Goal: Find specific page/section: Find specific page/section

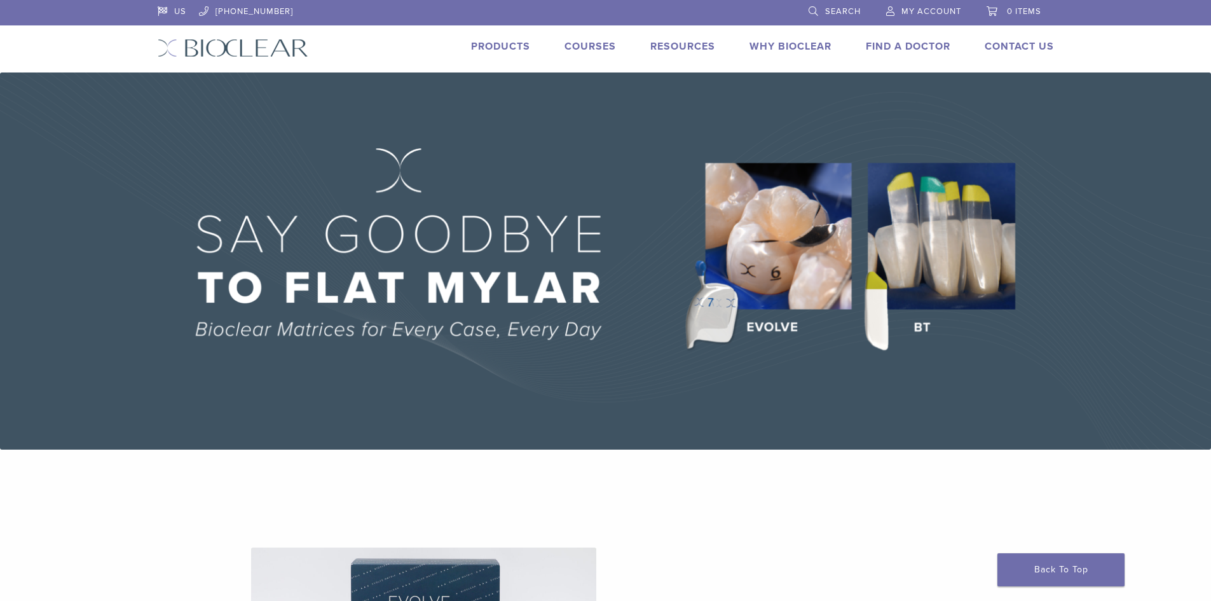
click at [497, 44] on link "Products" at bounding box center [500, 46] width 59 height 13
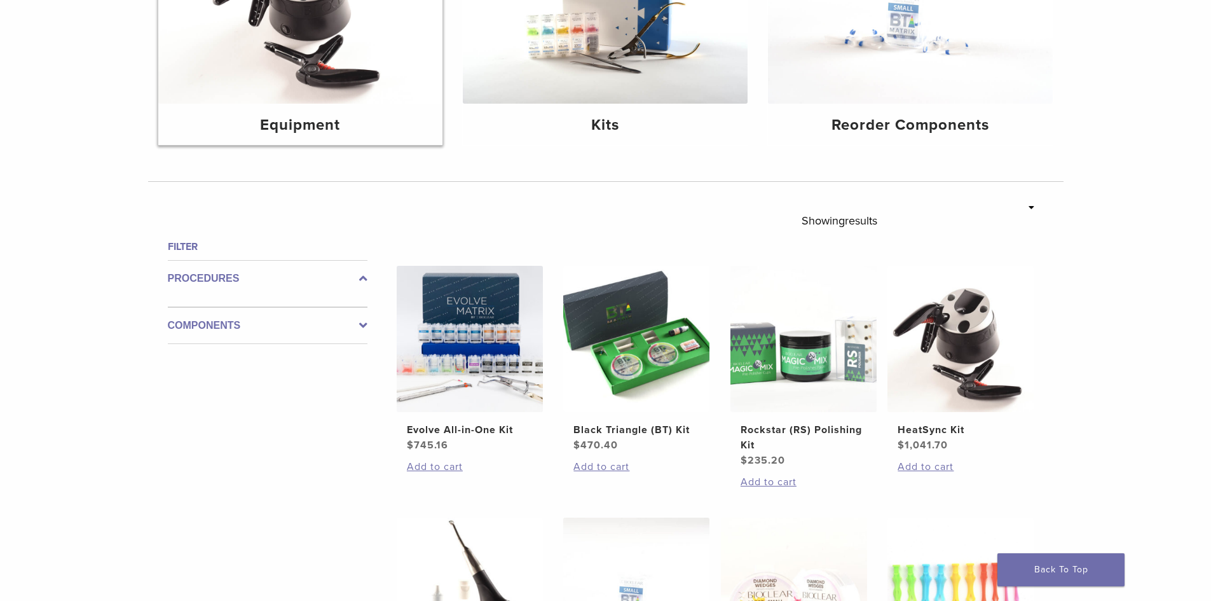
scroll to position [254, 0]
click at [360, 322] on icon at bounding box center [363, 324] width 8 height 15
click at [363, 421] on icon at bounding box center [363, 421] width 8 height 15
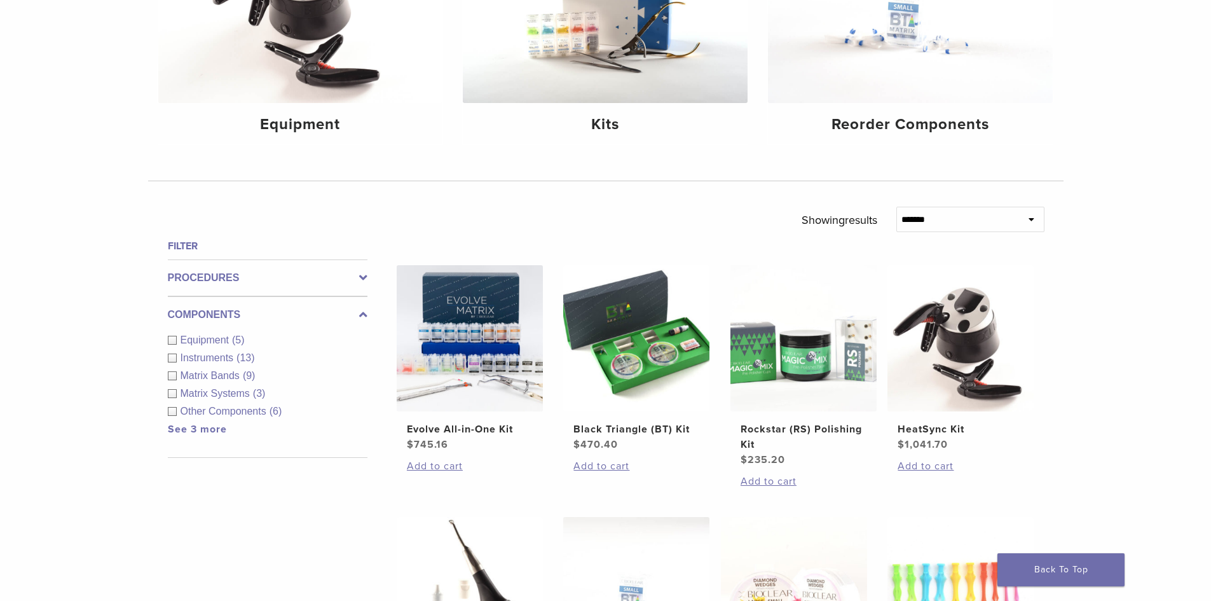
click at [183, 432] on link "See 3 more" at bounding box center [197, 429] width 59 height 13
click at [171, 390] on div "Matrix Systems (3)" at bounding box center [268, 393] width 200 height 15
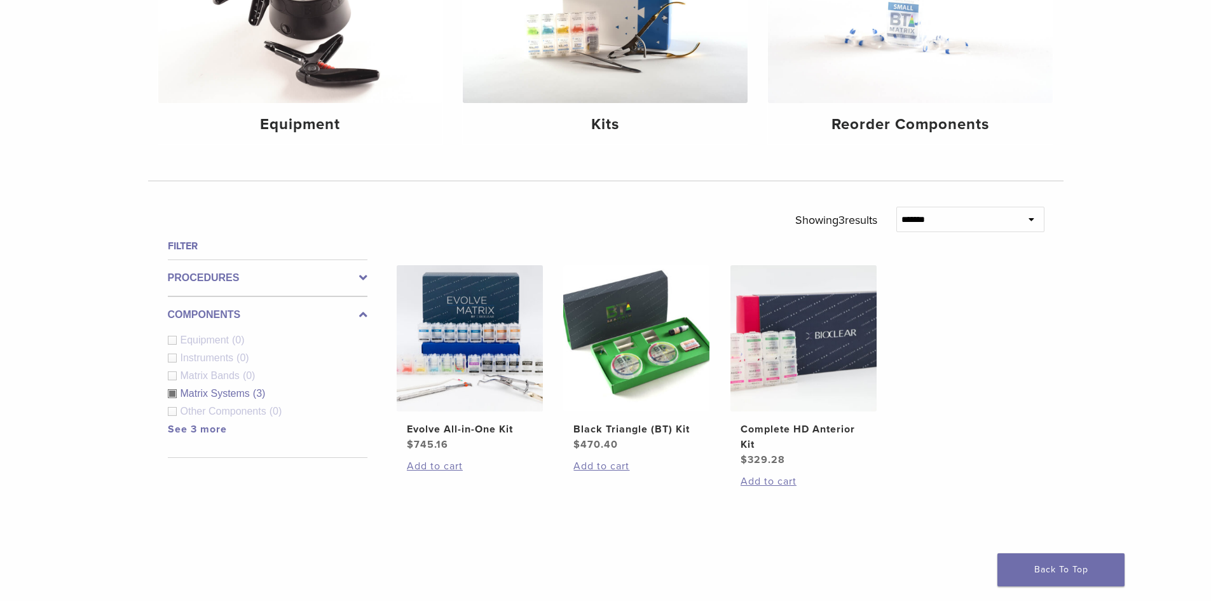
click at [172, 394] on div "Matrix Systems (3)" at bounding box center [268, 393] width 200 height 15
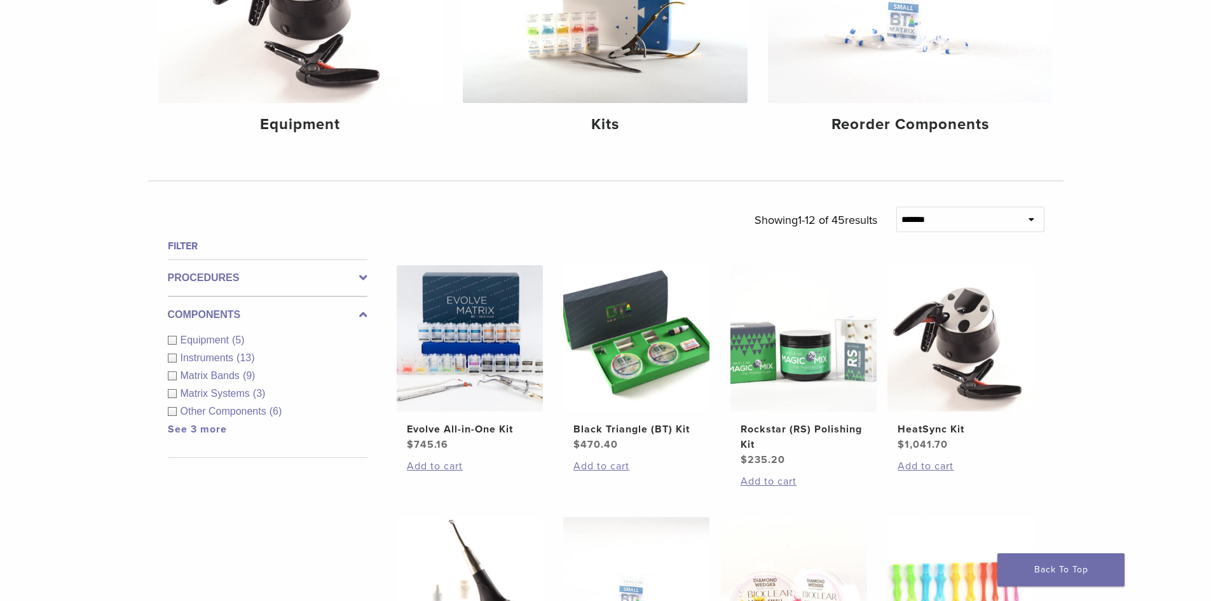
click at [362, 282] on icon at bounding box center [363, 277] width 8 height 15
click at [177, 304] on div "Anterior (28)" at bounding box center [268, 303] width 200 height 15
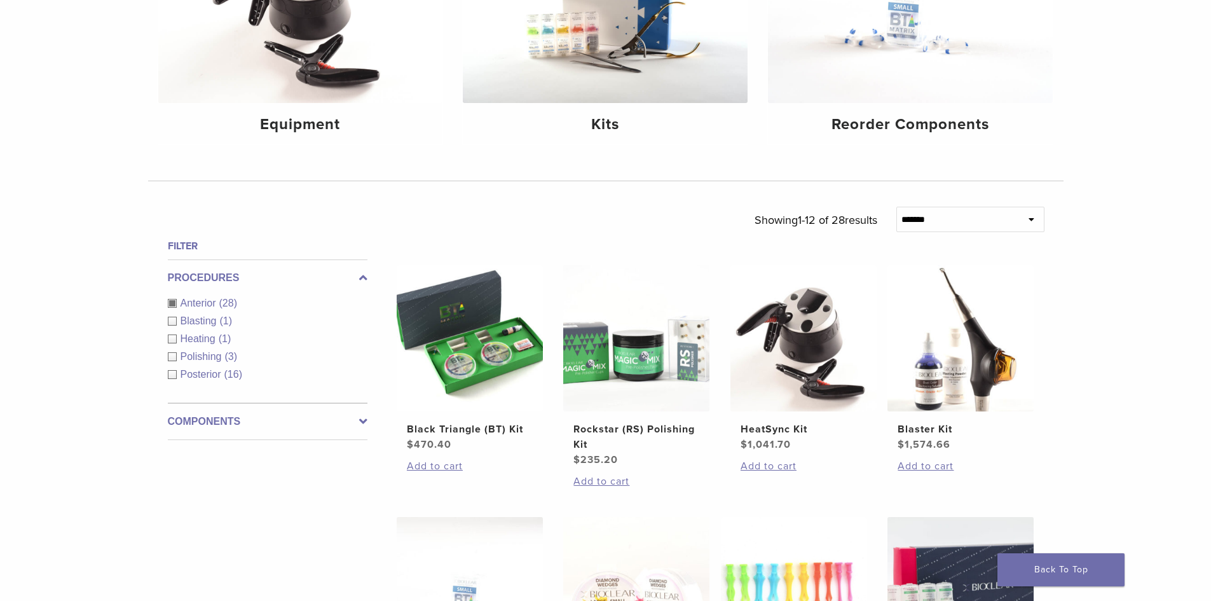
click at [174, 304] on div "Anterior (28)" at bounding box center [268, 303] width 200 height 15
